Goal: Find specific page/section

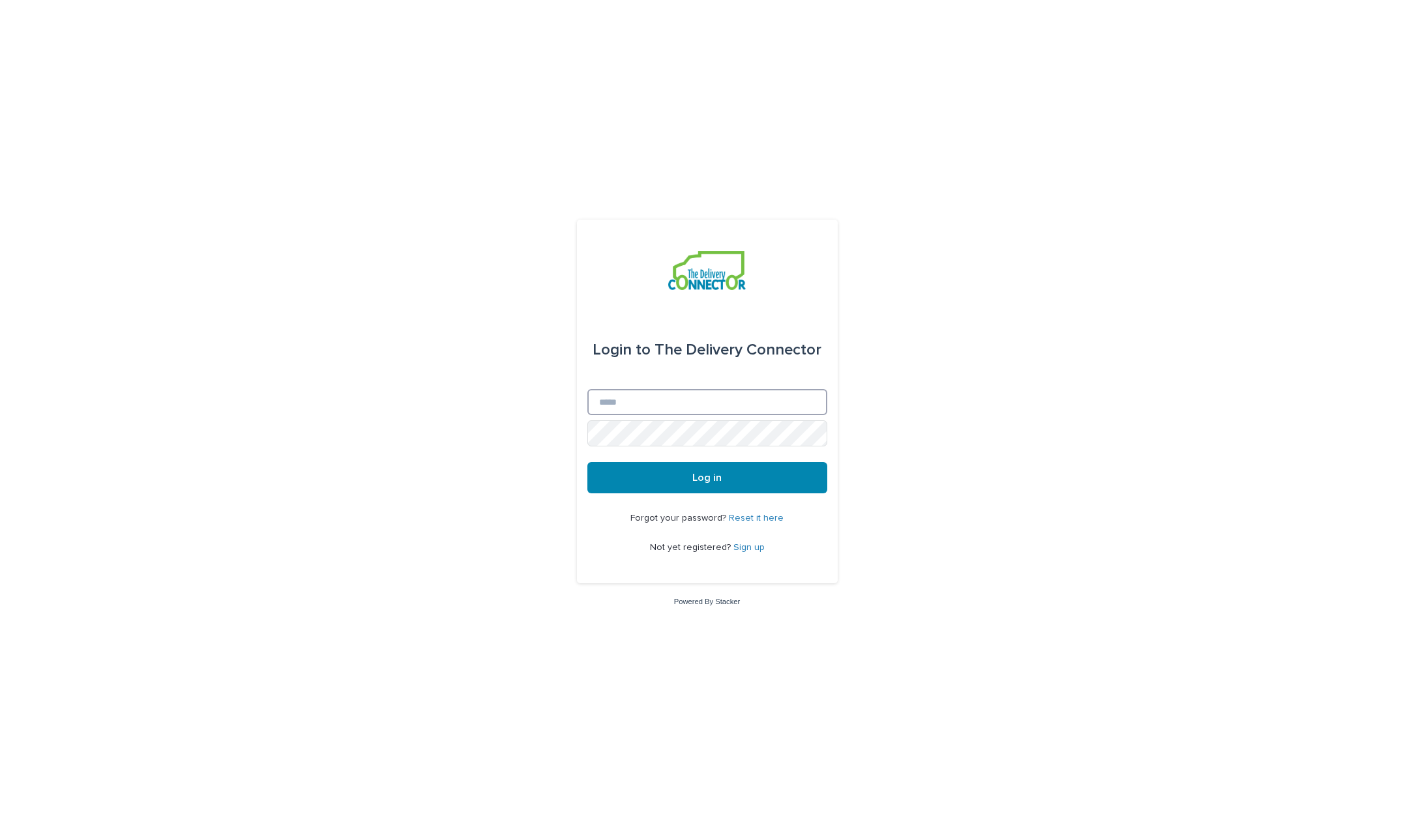
type input "**********"
click at [709, 478] on span "Log in" at bounding box center [707, 477] width 29 height 11
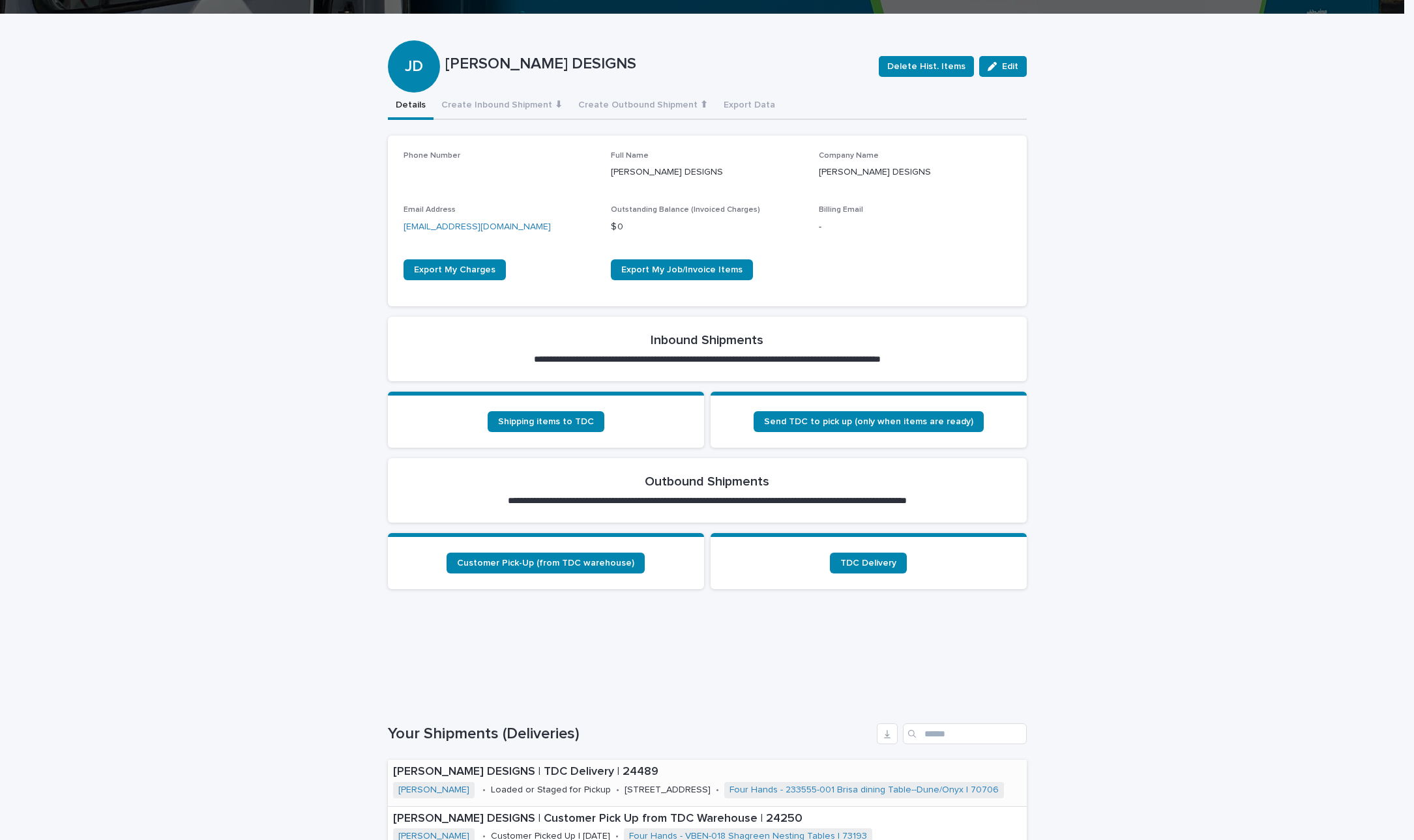
scroll to position [248, 0]
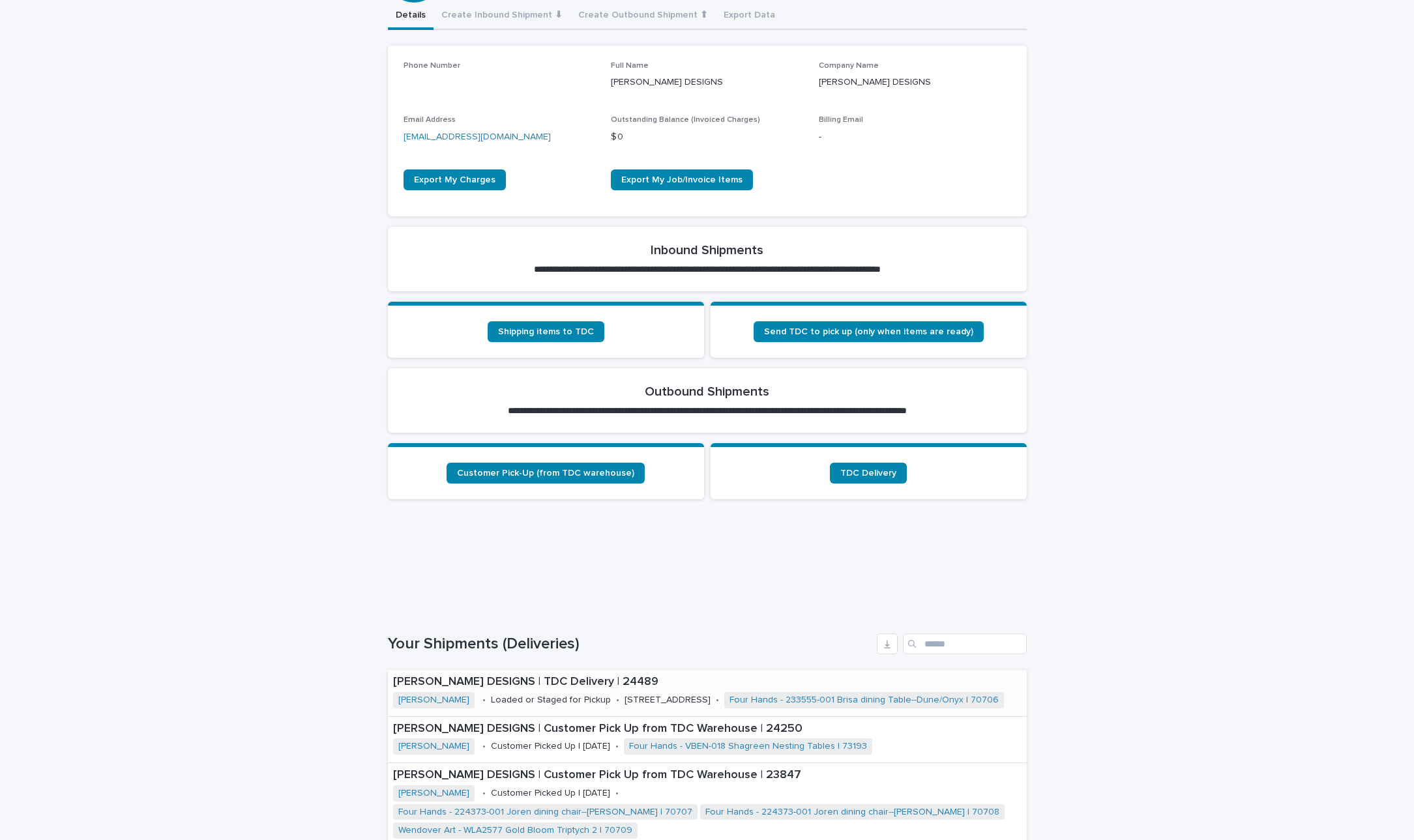
click at [547, 685] on p "[PERSON_NAME] DESIGNS | TDC Delivery | 24489" at bounding box center [707, 682] width 628 height 14
